Goal: Answer question/provide support: Share knowledge or assist other users

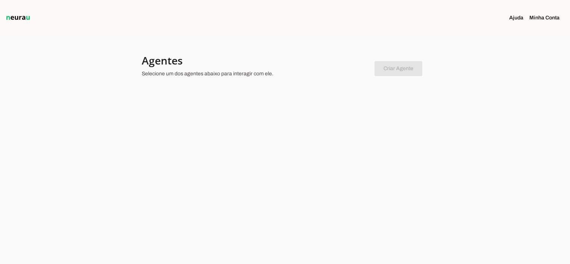
click at [12, 18] on img at bounding box center [17, 17] width 27 height 9
click at [187, 84] on section "Agentes Selecione um dos agentes abaixo para interagir com ele. Criar Agente Vo…" at bounding box center [285, 73] width 286 height 39
click at [376, 66] on chatbot-new-form "Criar Agente Você atingiu o limite de agentes permitidos. Atualize o seu plano …" at bounding box center [398, 68] width 48 height 18
click at [424, 91] on section "Agentes Selecione um dos agentes abaixo para interagir com ele. Criar Agente Vo…" at bounding box center [285, 73] width 286 height 39
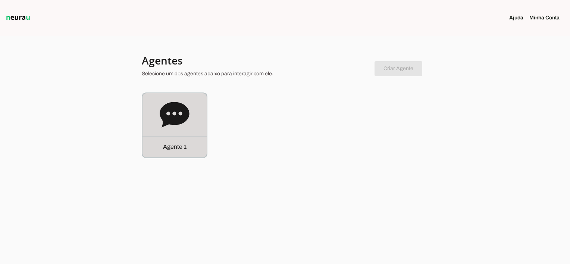
click at [173, 148] on p "Agente 1" at bounding box center [174, 146] width 23 height 9
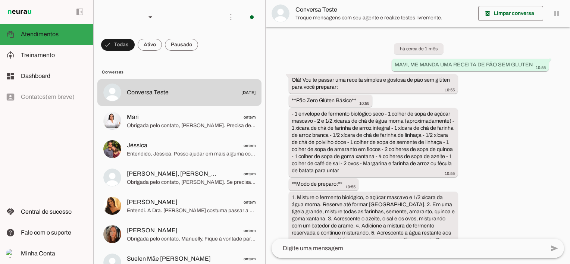
scroll to position [2018, 0]
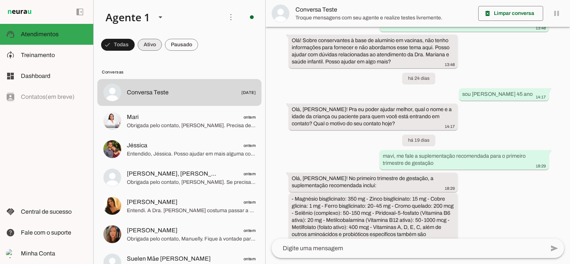
click at [148, 45] on span at bounding box center [150, 45] width 24 height 18
click at [116, 44] on span at bounding box center [114, 45] width 27 height 18
click at [184, 43] on span at bounding box center [181, 45] width 33 height 18
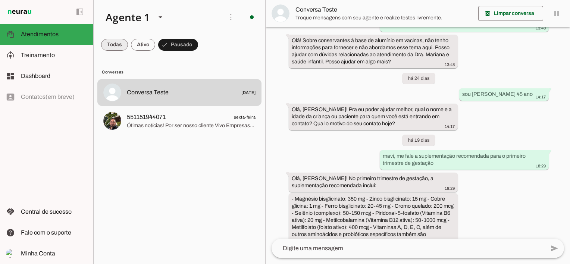
click at [113, 43] on span at bounding box center [114, 45] width 27 height 18
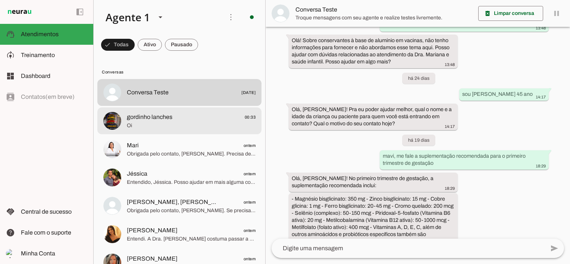
click at [170, 127] on span "Oi" at bounding box center [191, 125] width 129 height 7
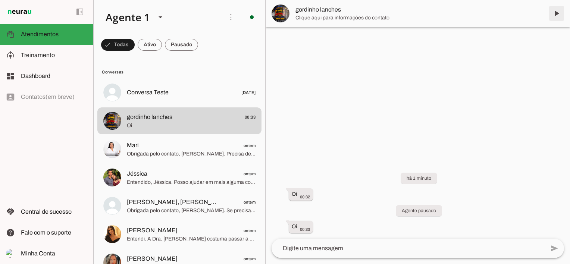
click at [558, 11] on span at bounding box center [556, 13] width 18 height 18
